Goal: Information Seeking & Learning: Learn about a topic

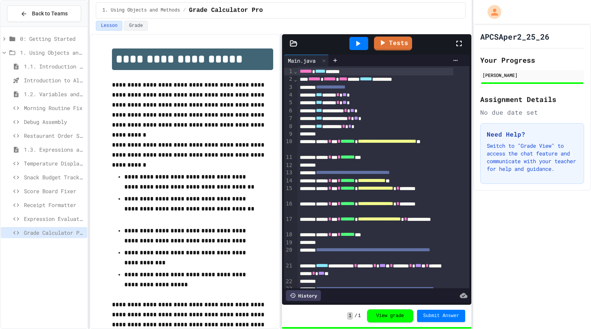
click at [42, 217] on span "Expression Evaluator Fix" at bounding box center [54, 219] width 60 height 8
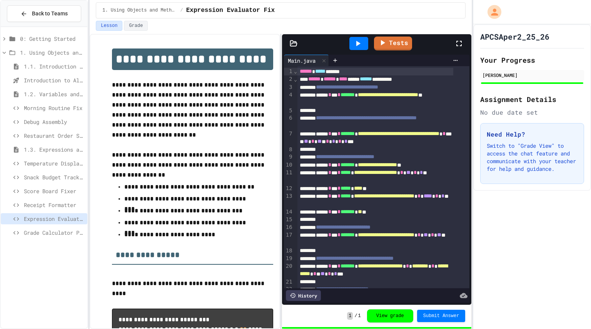
scroll to position [96, 0]
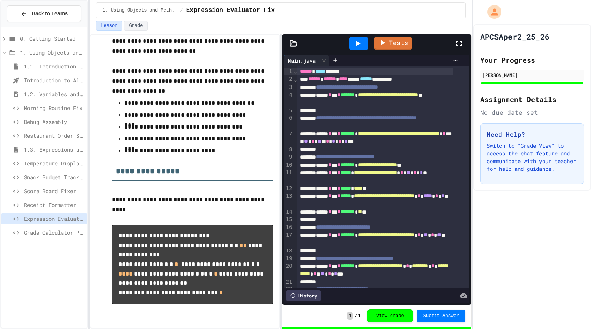
click at [62, 163] on span "Temperature Display Fix" at bounding box center [54, 163] width 60 height 8
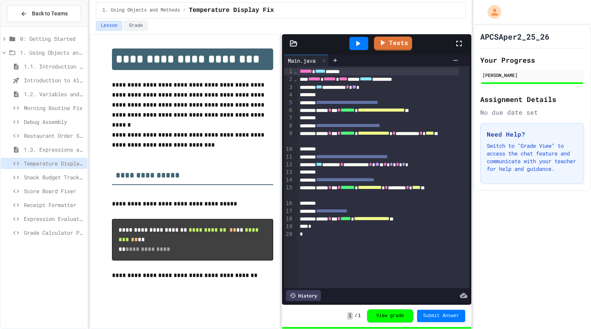
click at [55, 177] on span "Snack Budget Tracker" at bounding box center [54, 177] width 60 height 8
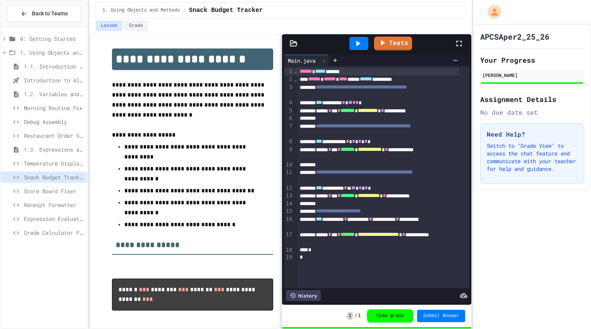
scroll to position [27, 0]
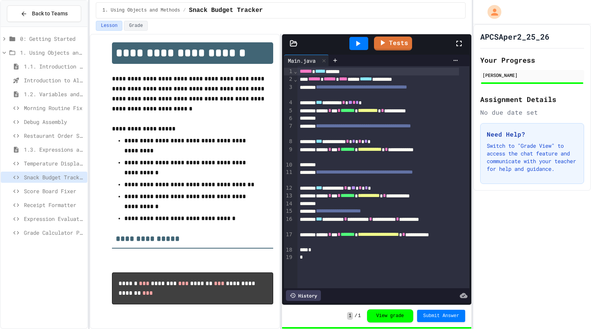
click at [62, 189] on span "Score Board Fixer" at bounding box center [54, 191] width 60 height 8
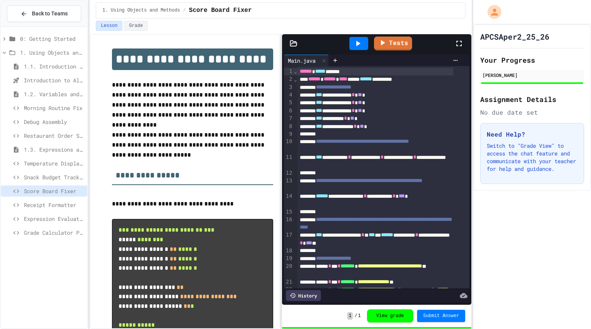
click at [79, 201] on span "Receipt Formatter" at bounding box center [54, 205] width 60 height 8
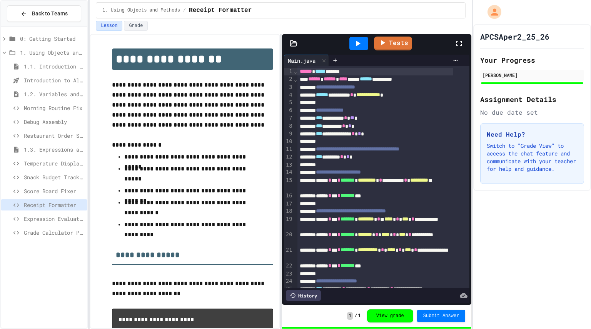
click at [63, 224] on div "Expression Evaluator Fix" at bounding box center [44, 218] width 87 height 11
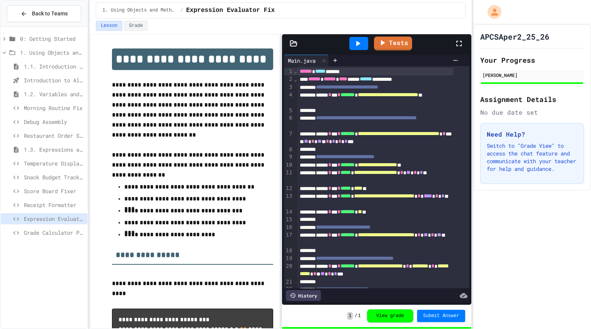
click at [61, 233] on span "Grade Calculator Pro" at bounding box center [54, 233] width 60 height 8
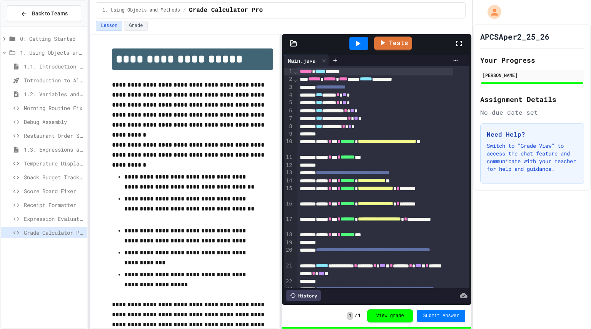
click at [65, 160] on span "Temperature Display Fix" at bounding box center [54, 163] width 60 height 8
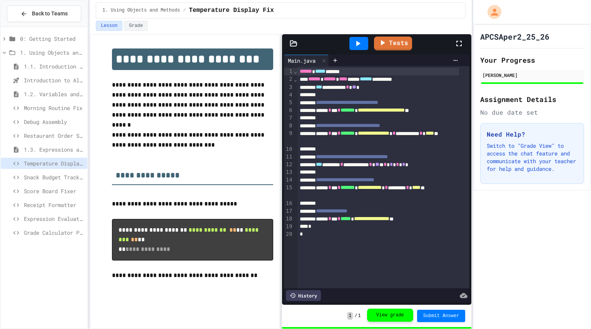
click at [391, 314] on button "View grade" at bounding box center [390, 315] width 46 height 13
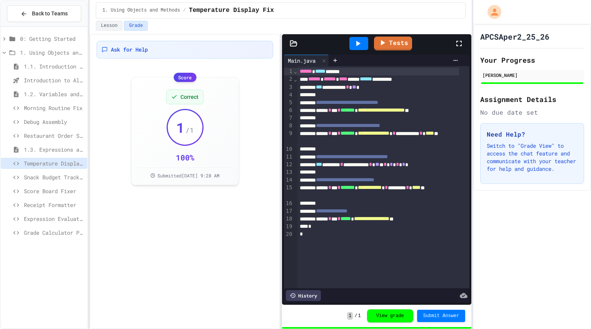
click at [63, 152] on span "1.3. Expressions and Output [New]" at bounding box center [54, 149] width 60 height 8
